Goal: Task Accomplishment & Management: Use online tool/utility

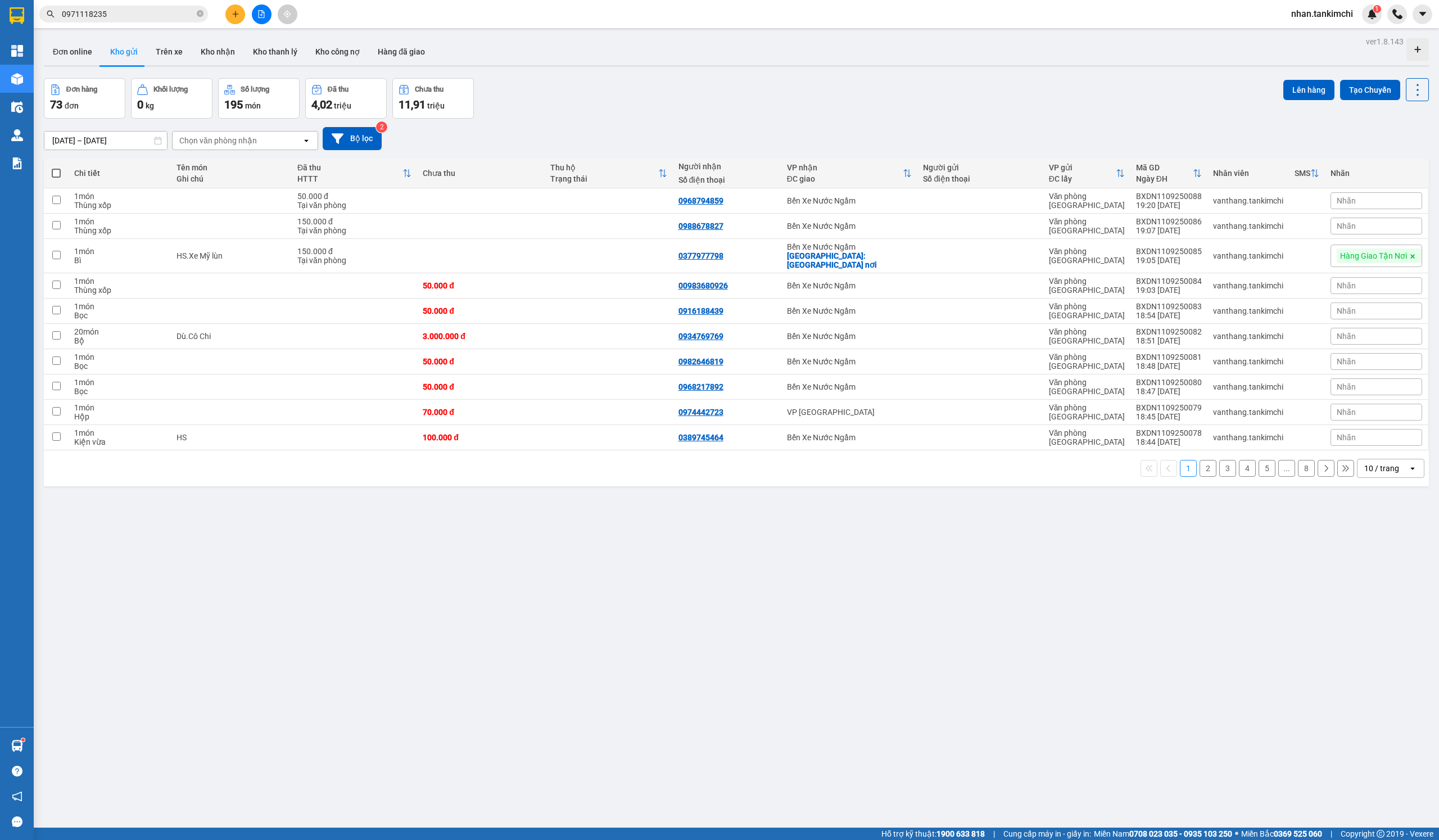
click at [176, 3] on div "Kết quả tìm kiếm ( 2 ) Bộ lọc Mã ĐH Trạng thái Món hàng Thu hộ Tổng cước Chưa c…" at bounding box center [720, 14] width 1439 height 28
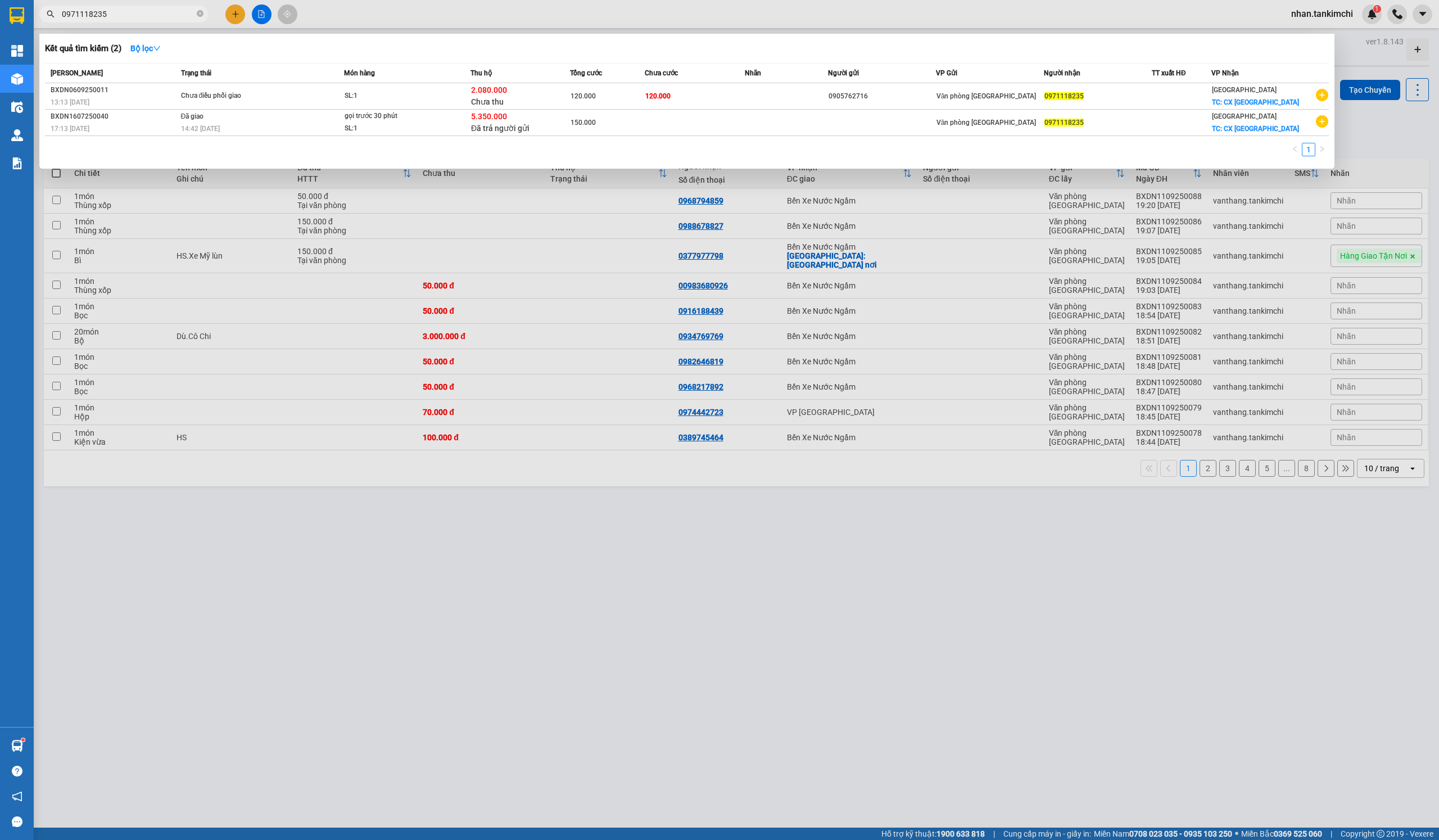
click at [160, 16] on input "0971118235" at bounding box center [128, 14] width 133 height 12
paste input "35080190"
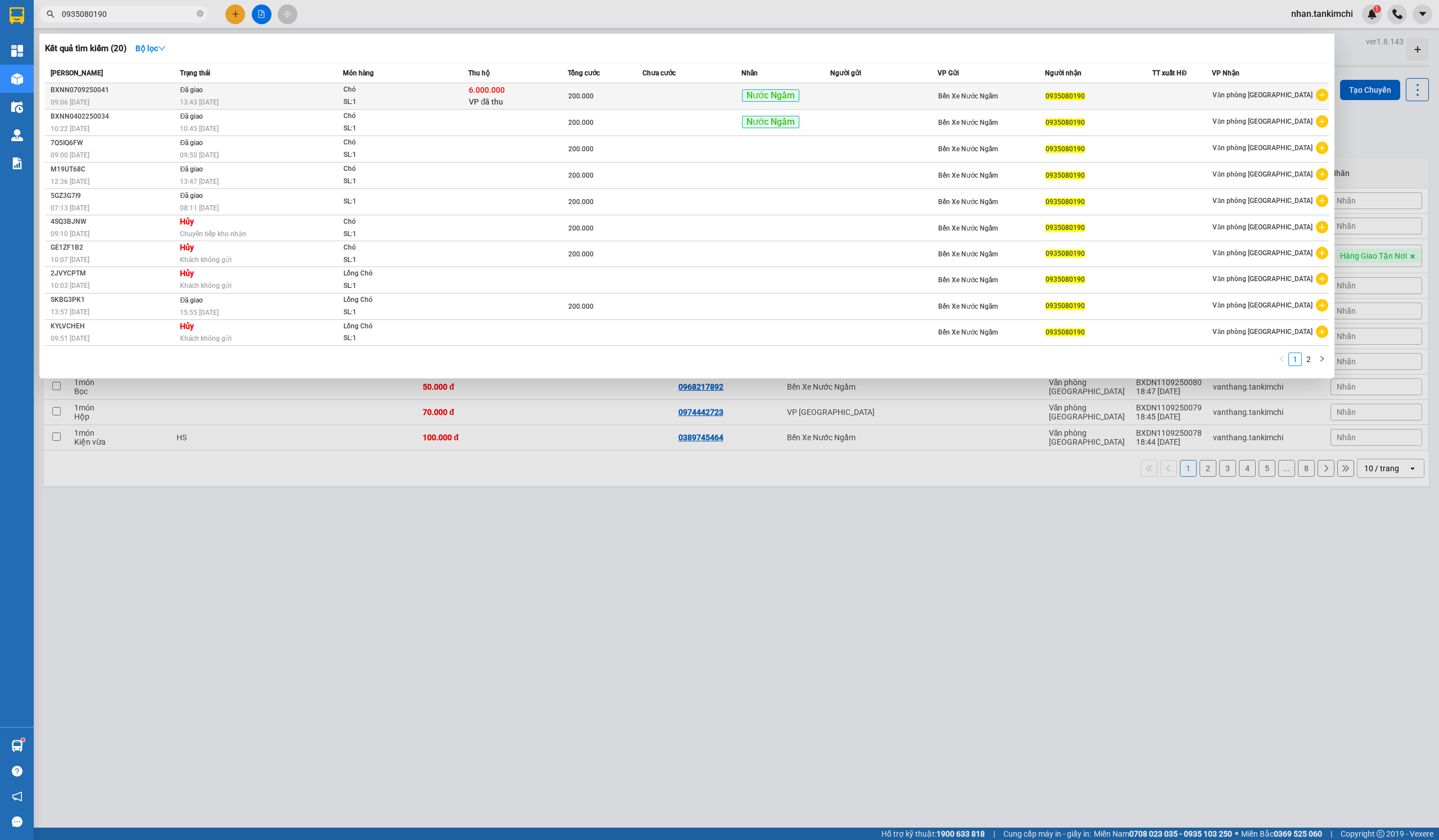
type input "0935080190"
click at [476, 90] on span "6.000.000" at bounding box center [487, 90] width 36 height 9
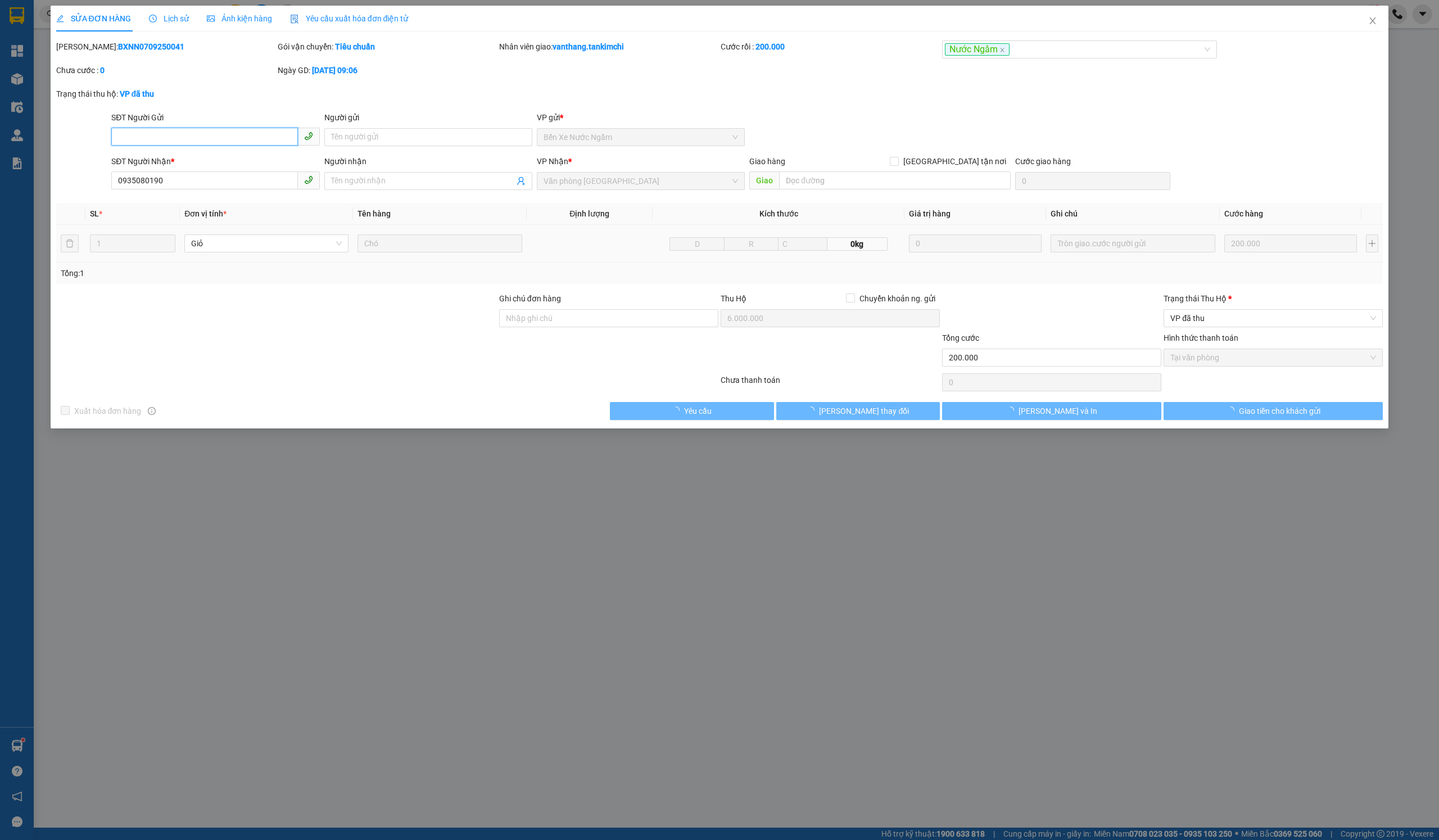
type input "0935080190"
type input "6.000.000"
type input "200.000"
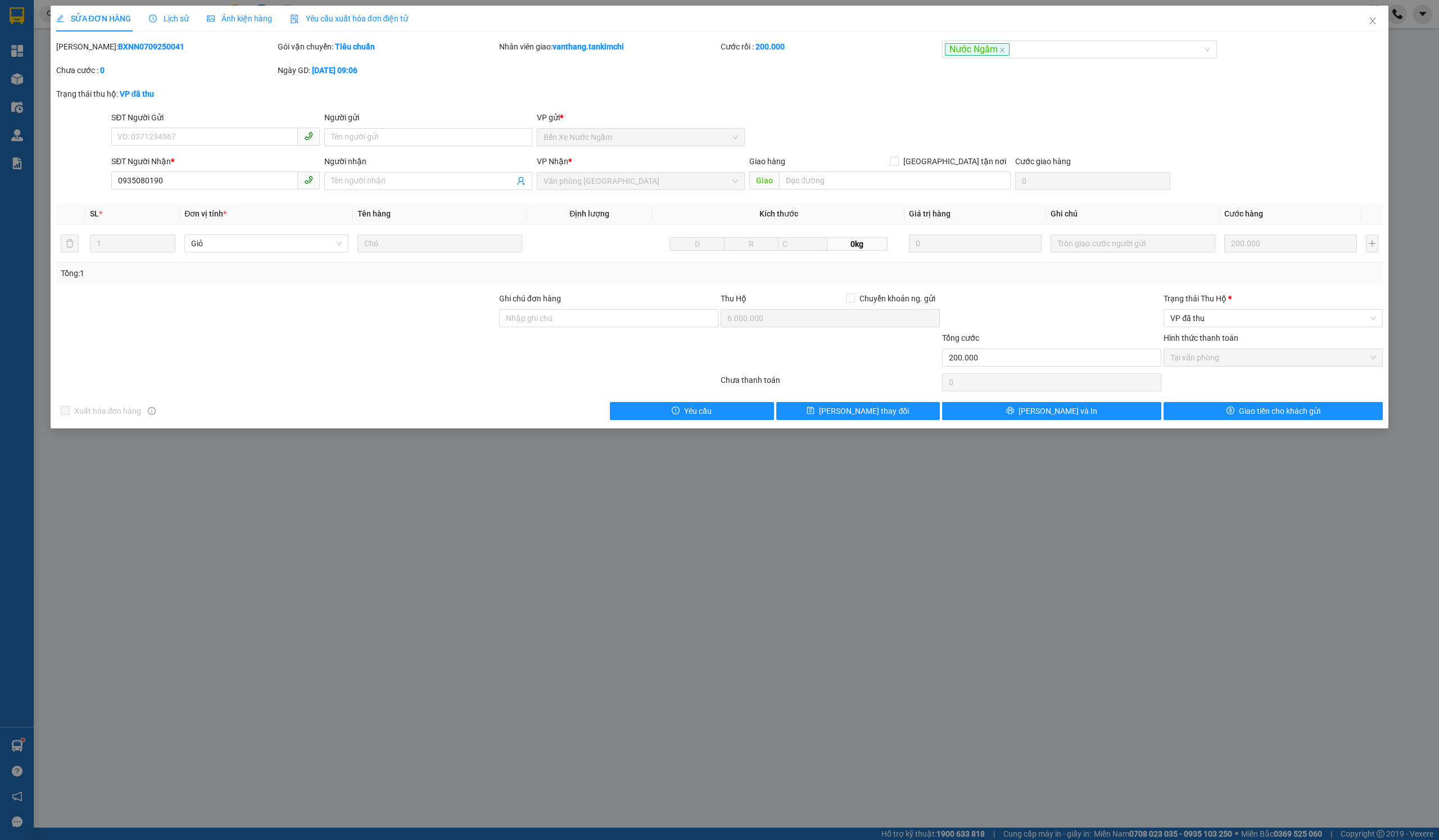
click at [1235, 332] on div "Hình thức thanh toán" at bounding box center [1273, 340] width 219 height 17
click at [1251, 314] on span "VP đã thu" at bounding box center [1273, 318] width 206 height 17
click at [1222, 361] on div "Đã trả người gửi" at bounding box center [1274, 357] width 207 height 12
click at [1241, 410] on span "Giao tiền cho khách gửi" at bounding box center [1279, 411] width 81 height 12
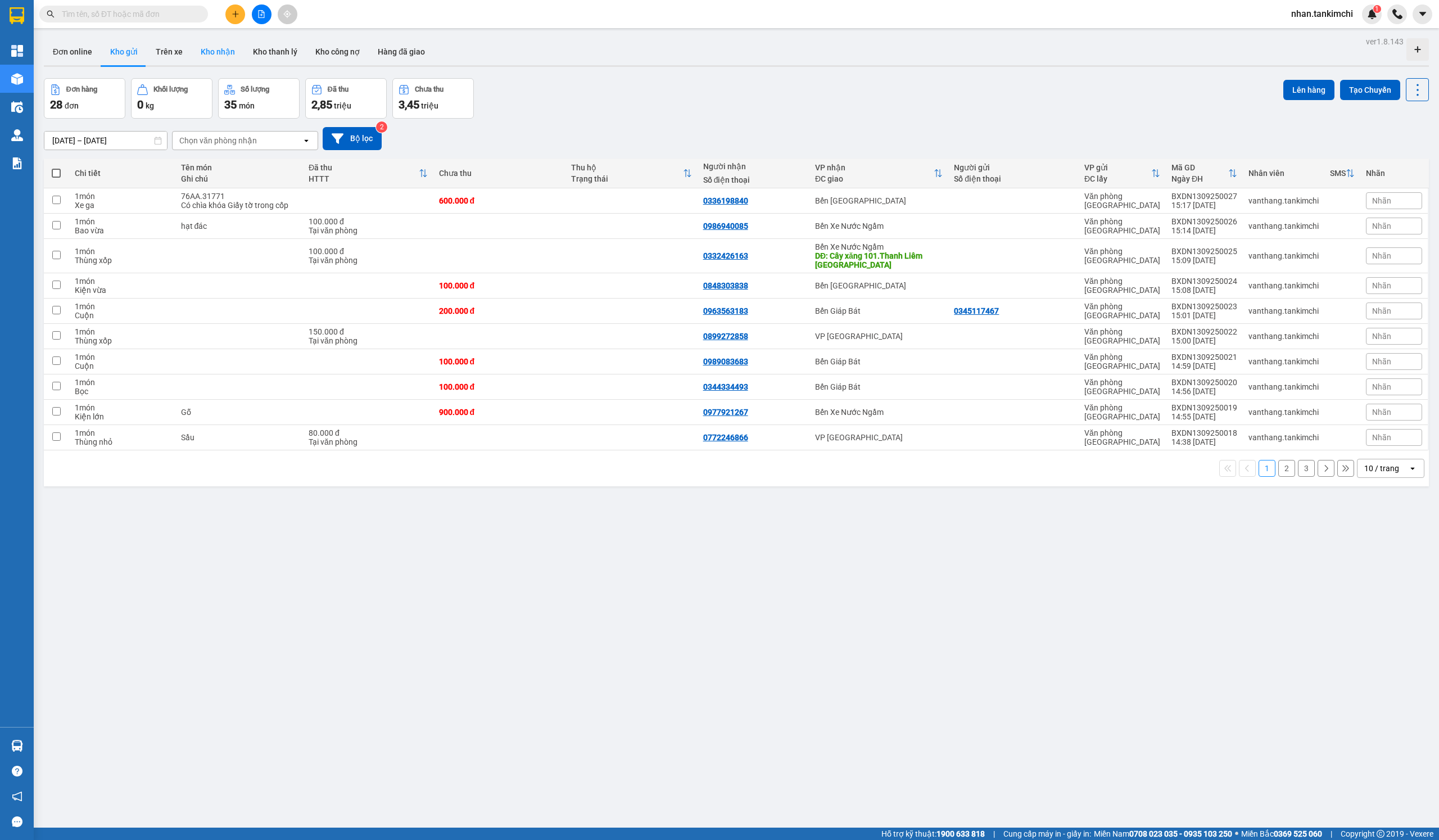
click at [230, 54] on button "Kho nhận" at bounding box center [218, 52] width 52 height 27
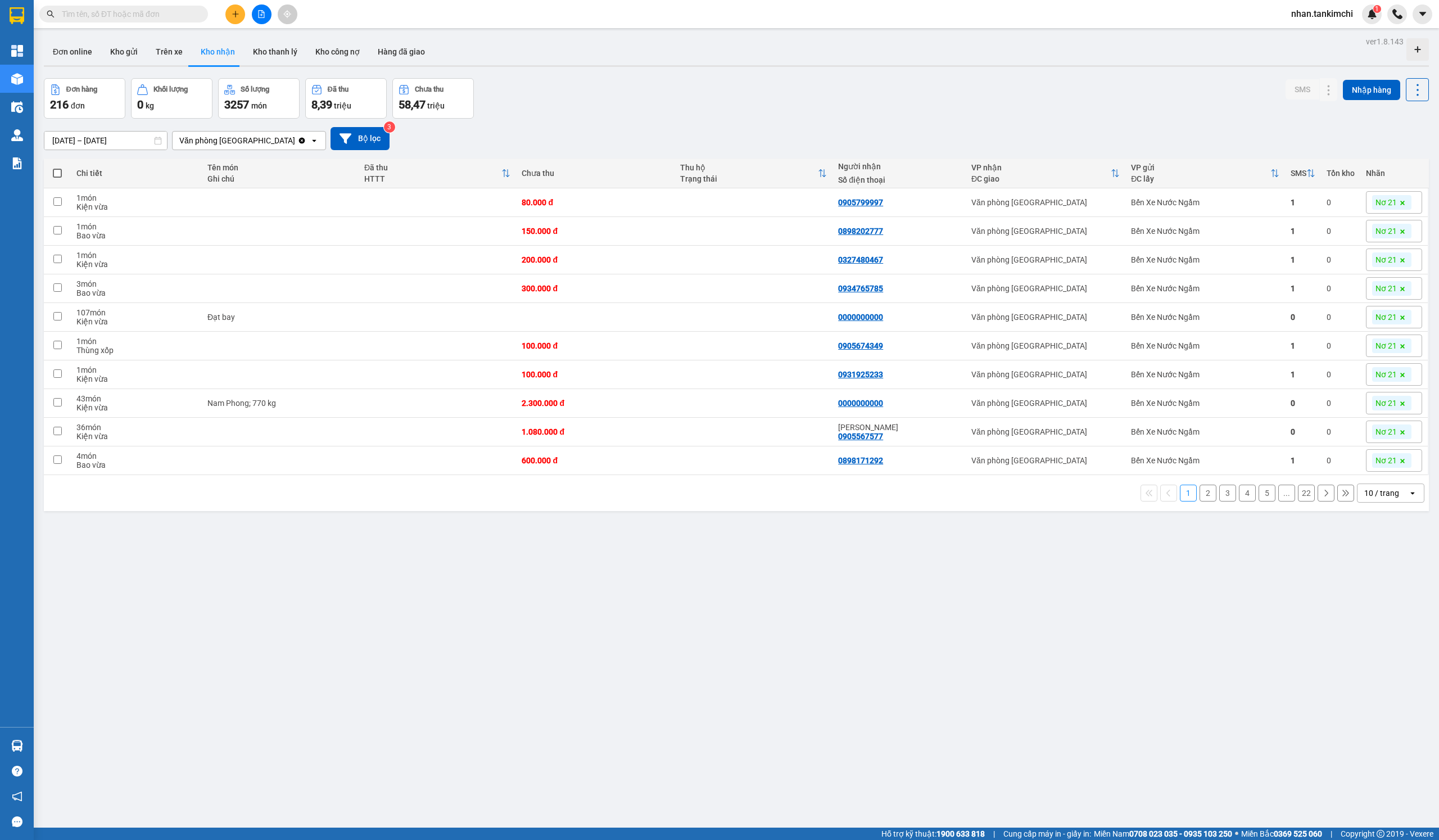
click at [1398, 495] on div "10 / trang" at bounding box center [1381, 493] width 35 height 11
click at [1373, 622] on span "100 / trang" at bounding box center [1386, 625] width 41 height 11
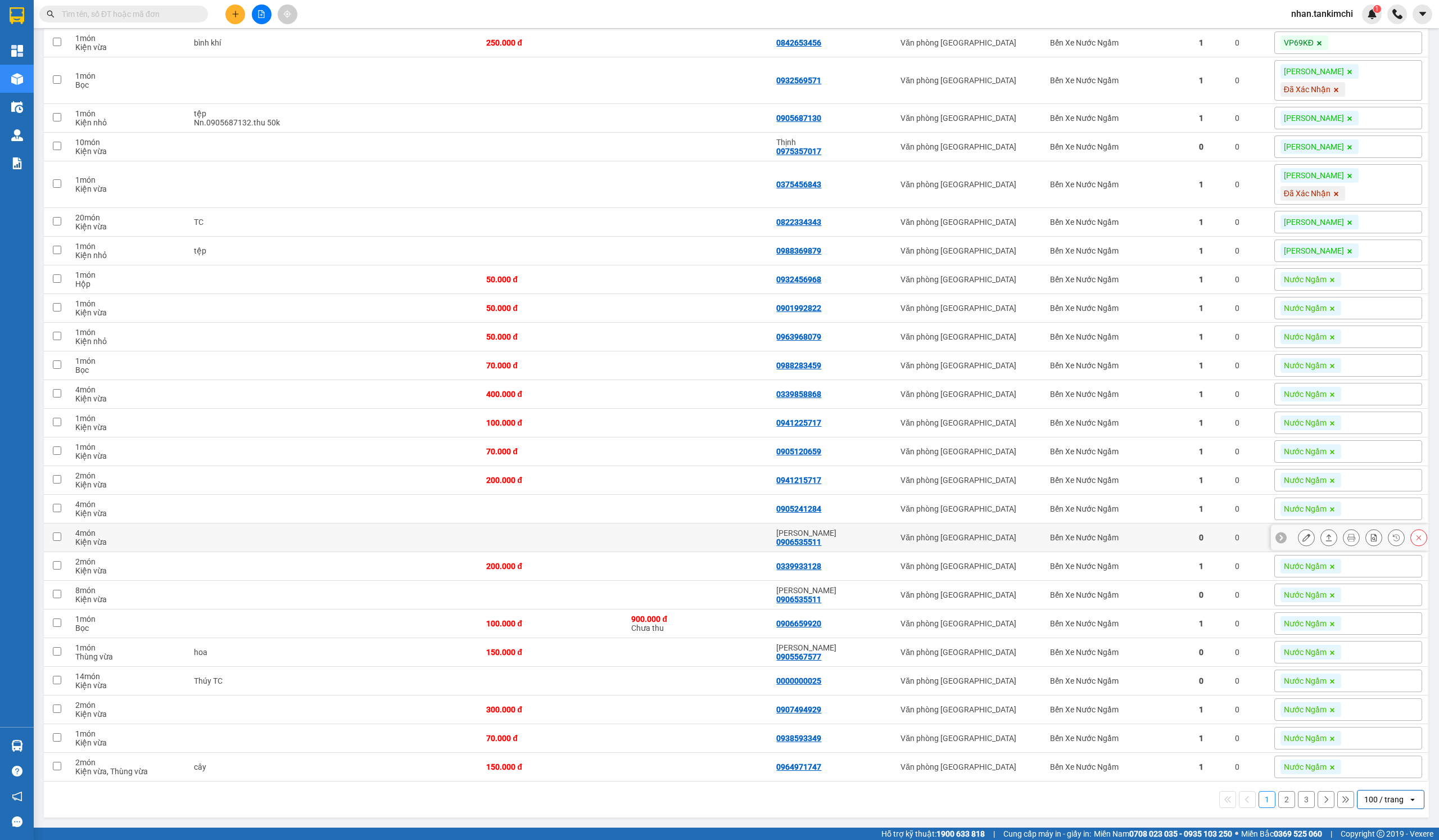
scroll to position [2545, 0]
click at [155, 20] on span at bounding box center [123, 14] width 169 height 17
click at [154, 12] on input "text" at bounding box center [128, 14] width 133 height 12
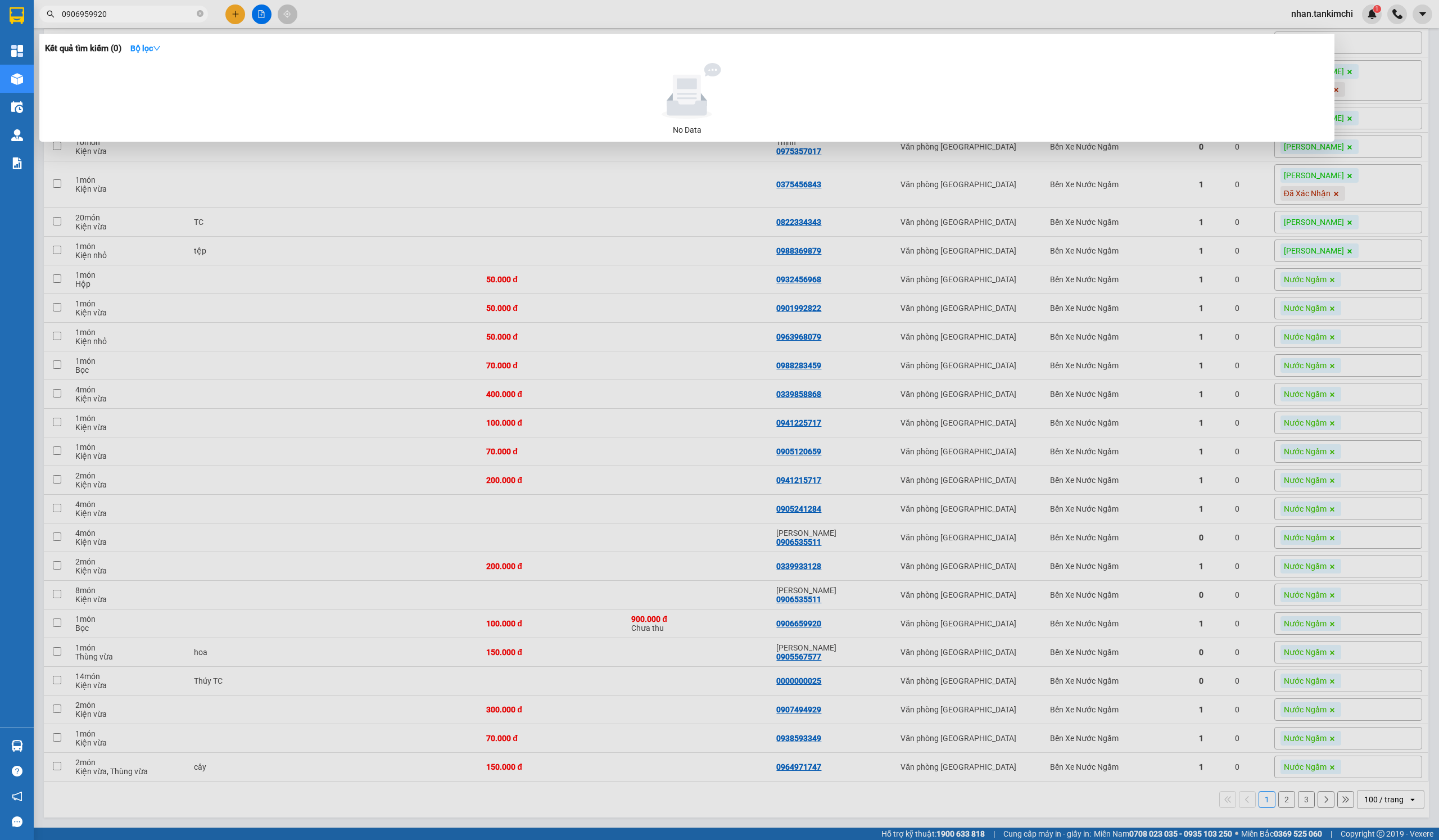
click at [733, 590] on div at bounding box center [720, 420] width 1439 height 840
click at [136, 14] on input "0906959920" at bounding box center [128, 14] width 133 height 12
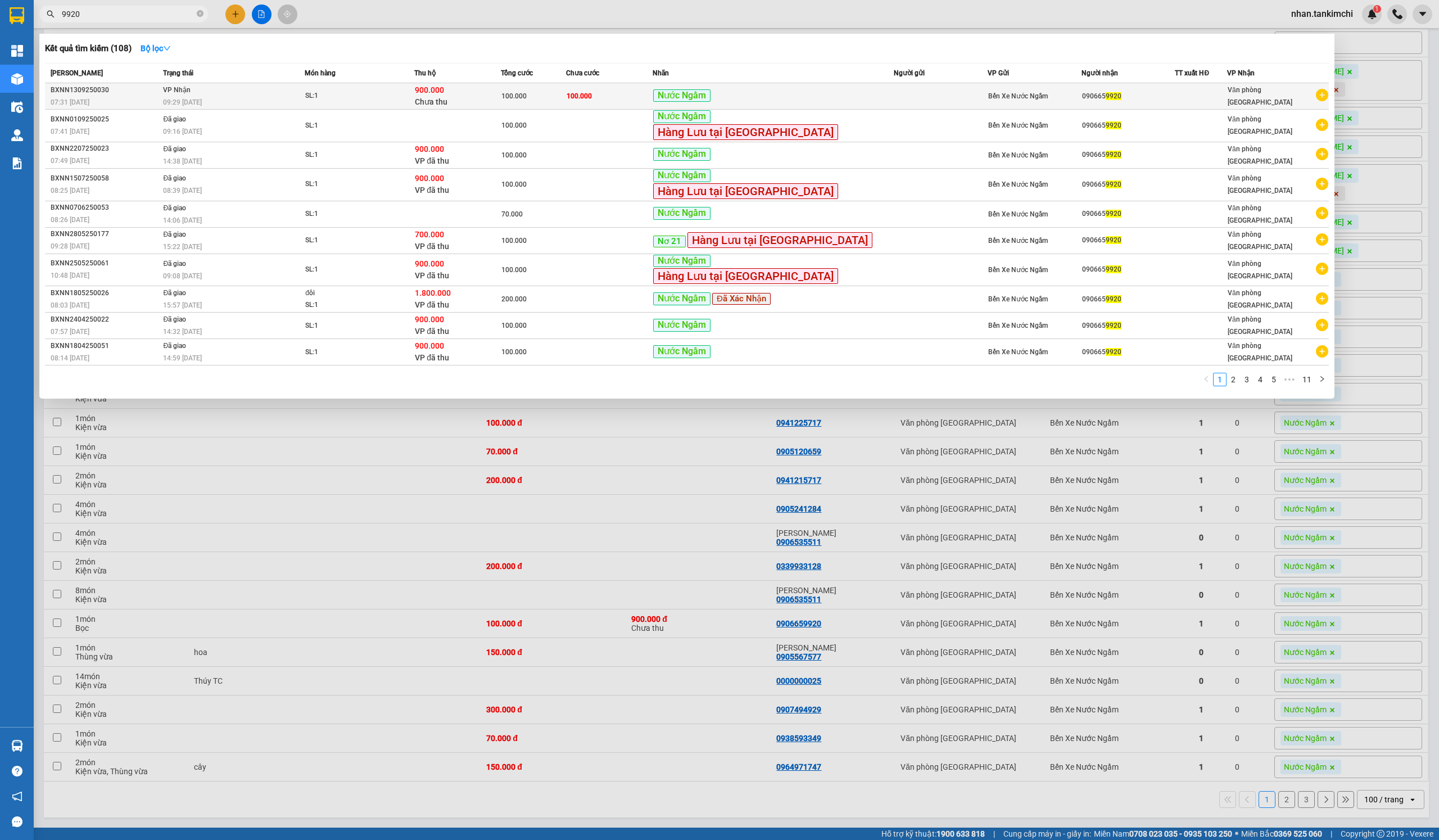
type input "9920"
click at [653, 93] on td "100.000" at bounding box center [609, 96] width 87 height 26
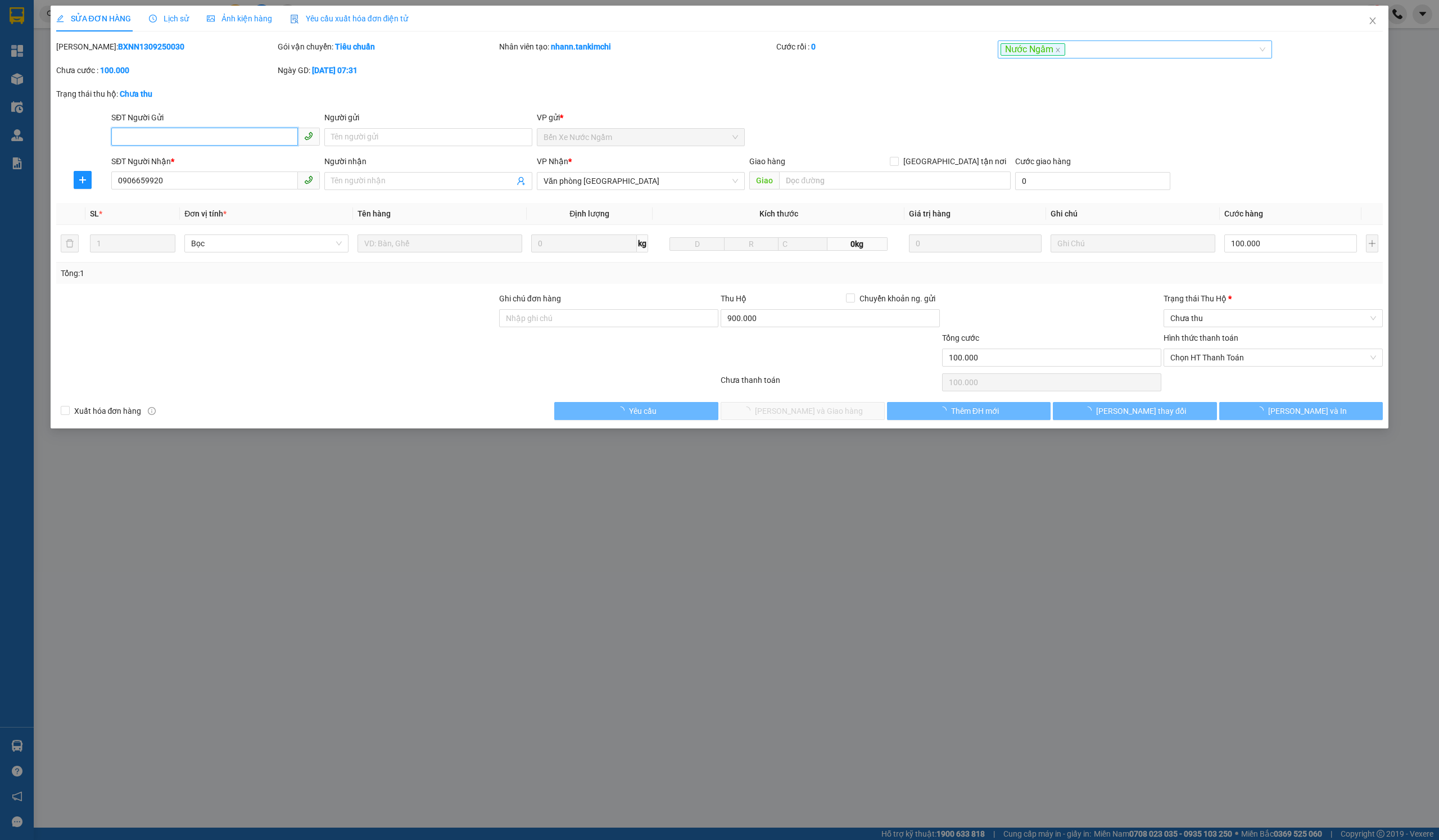
type input "0906659920"
type input "100.000"
click at [1084, 53] on div "Nước Ngầm" at bounding box center [1129, 50] width 258 height 14
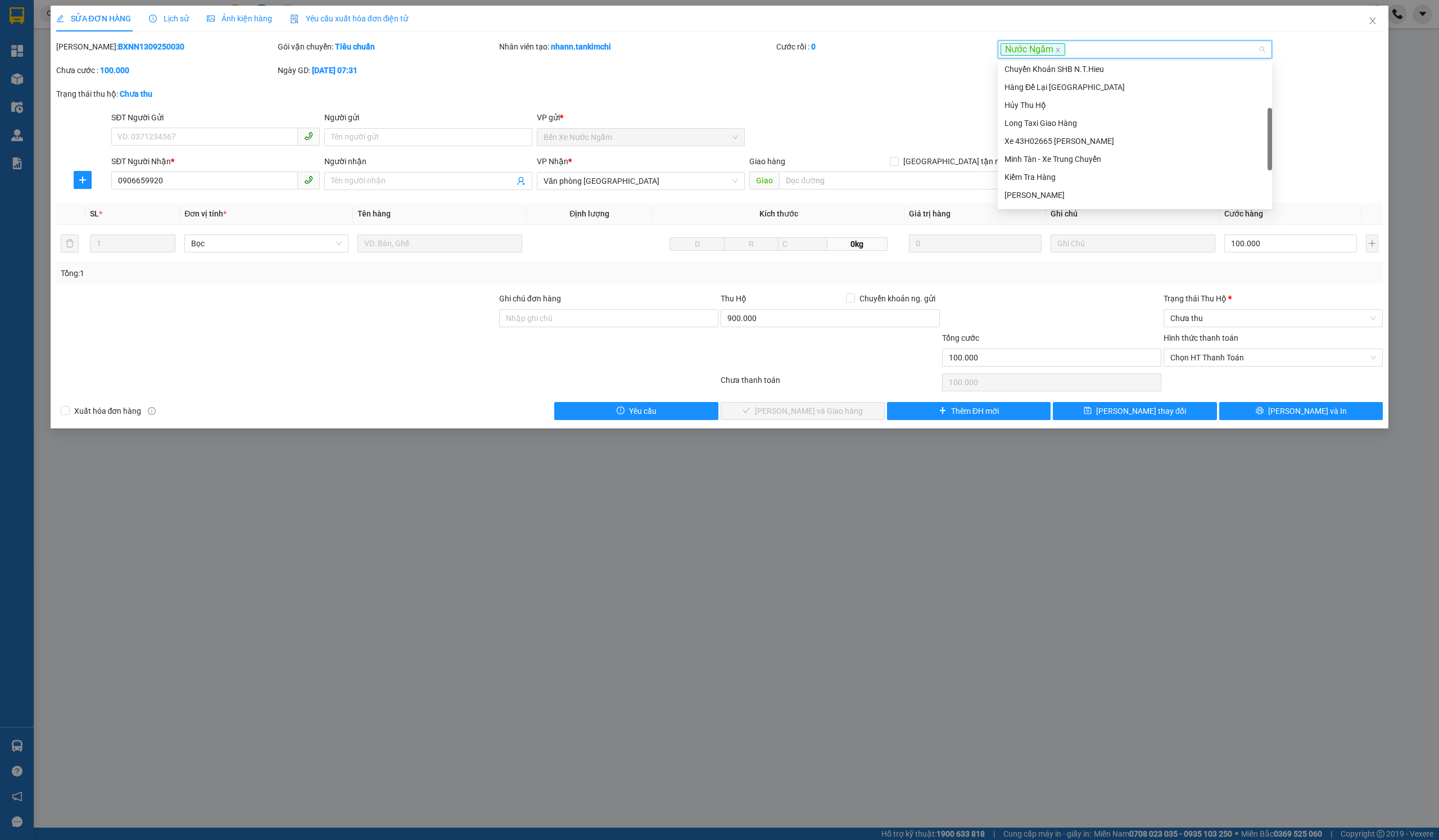
scroll to position [146, 0]
click at [1075, 109] on div "Hủy Thu Hộ" at bounding box center [1135, 106] width 261 height 12
click at [1126, 399] on div "Total Paid Fee 0 Total UnPaid Fee 100.000 Cash Collection Total Fee Mã ĐH: BXNN…" at bounding box center [720, 230] width 1327 height 379
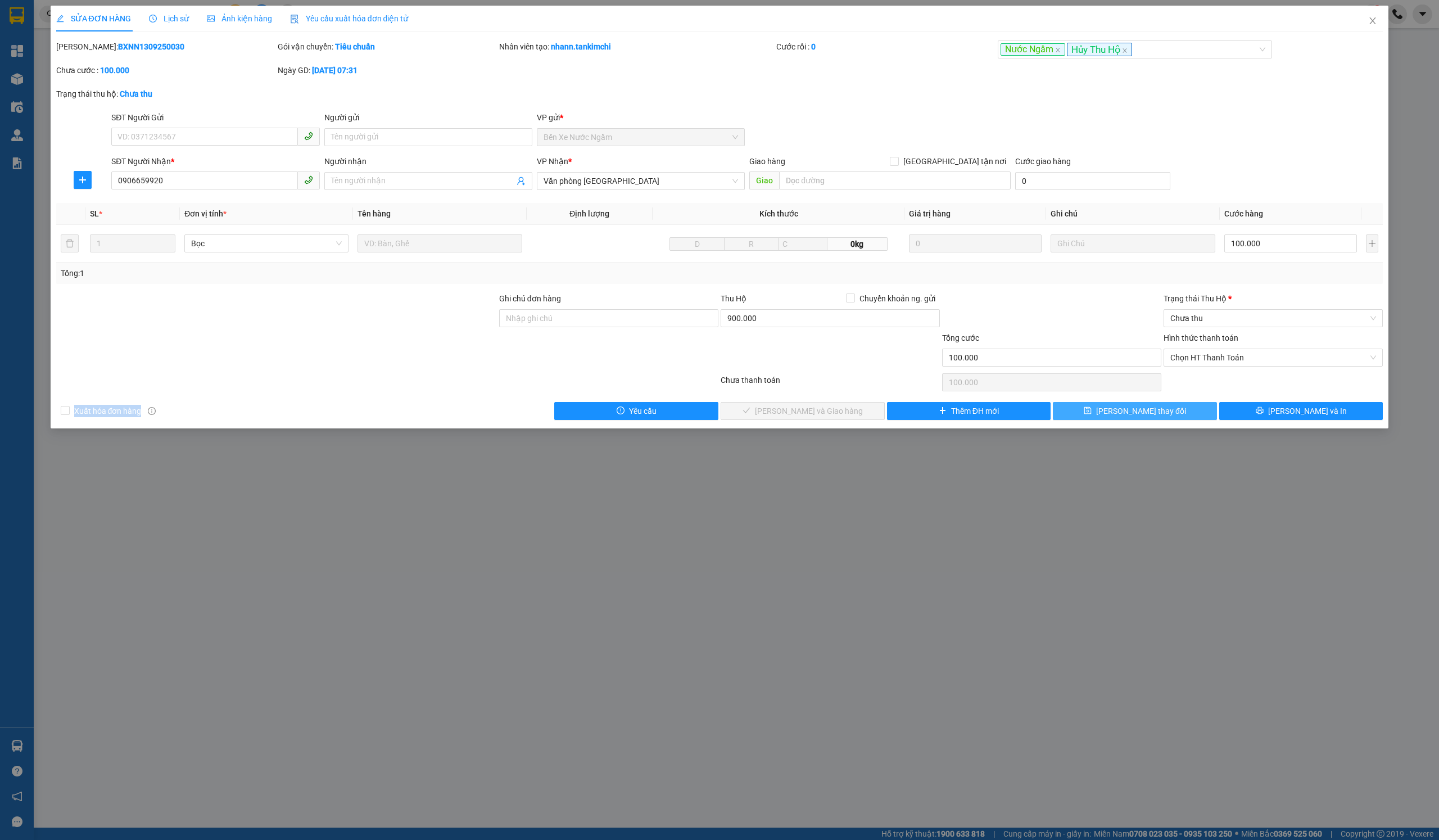
click at [1121, 407] on span "[PERSON_NAME] thay đổi" at bounding box center [1141, 411] width 90 height 12
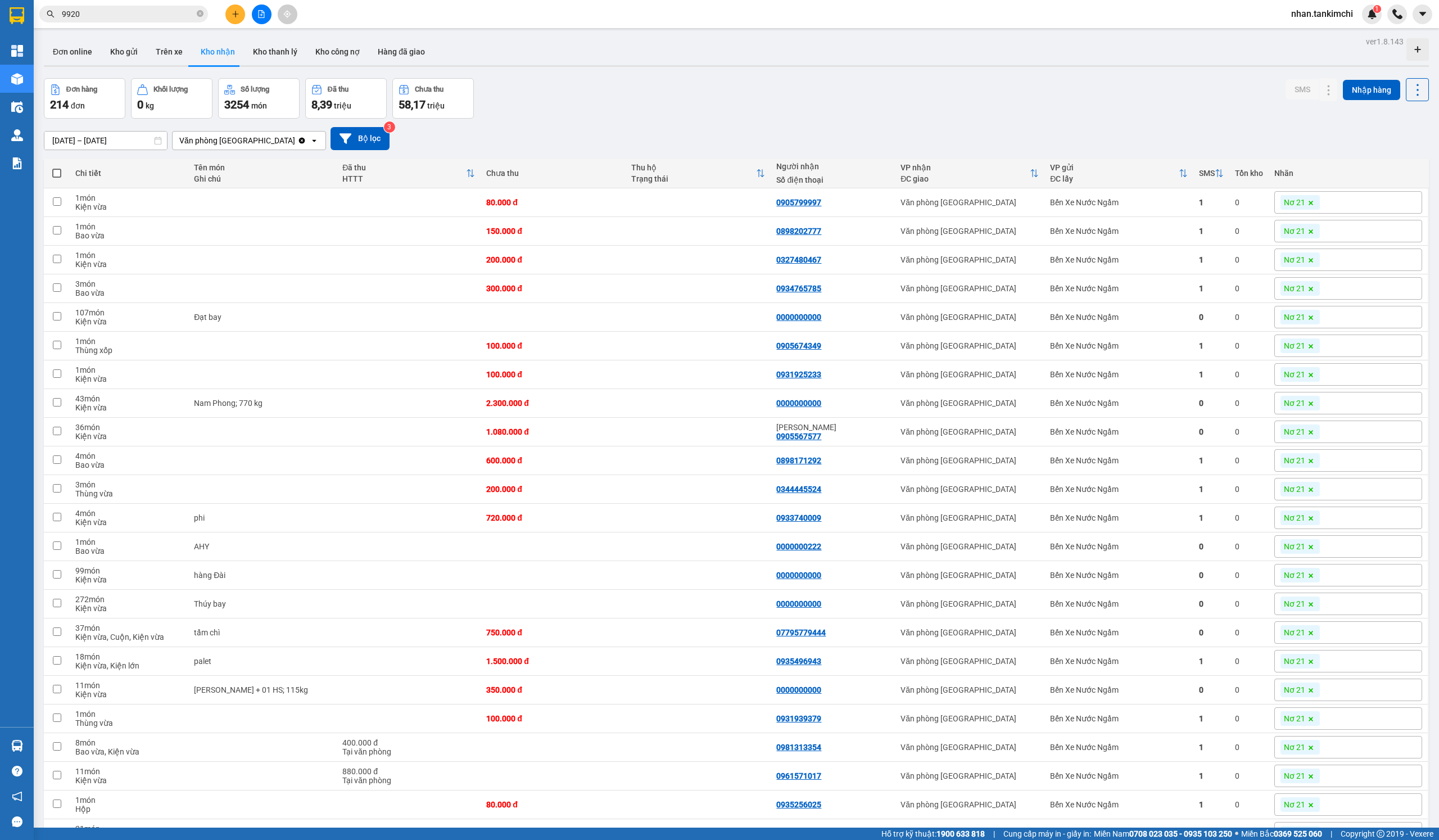
click at [1042, 3] on div "Kết quả tìm kiếm ( 108 ) Bộ lọc Mã ĐH Trạng thái Món hàng Thu hộ Tổng cước Chưa…" at bounding box center [720, 14] width 1439 height 28
